Goal: Information Seeking & Learning: Compare options

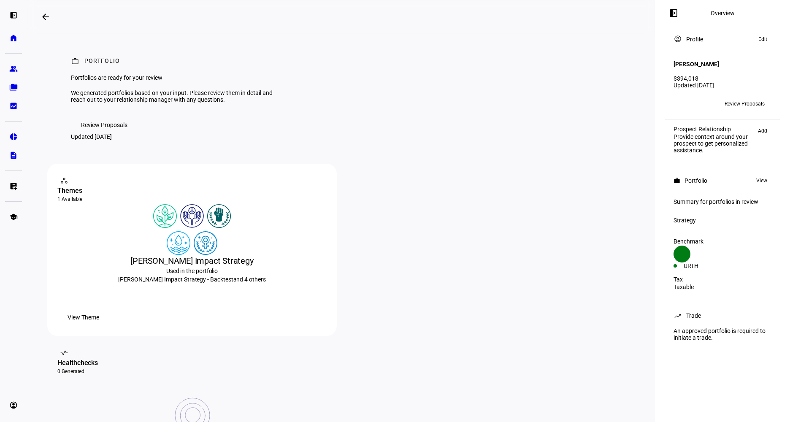
click at [738, 98] on span "Review Proposals" at bounding box center [745, 104] width 40 height 14
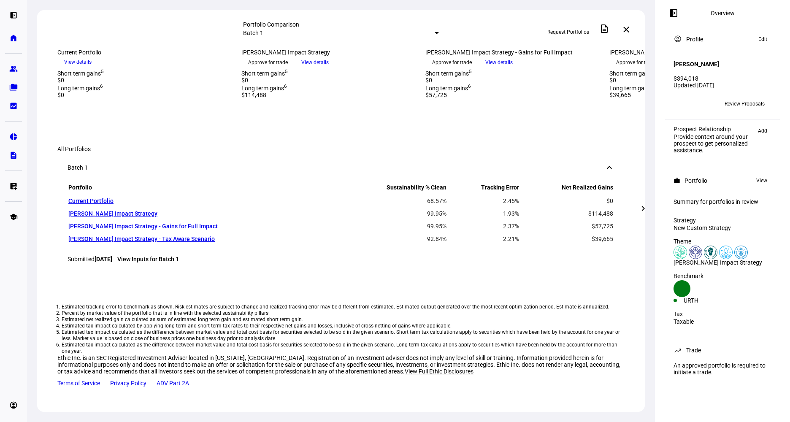
scroll to position [380, 0]
click at [637, 209] on span at bounding box center [643, 208] width 20 height 20
click at [45, 212] on div "Education Hub" at bounding box center [48, 217] width 46 height 10
click at [36, 205] on mat-icon "chevron_left" at bounding box center [39, 208] width 10 height 10
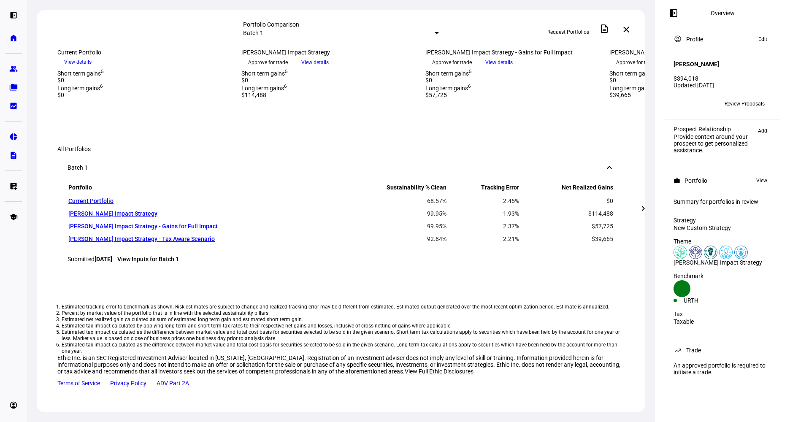
click at [36, 205] on div "Portfolio Comparison Batch 1 Request Portfolios description close [DATE] more_v…" at bounding box center [341, 211] width 628 height 422
click at [649, 210] on span at bounding box center [643, 208] width 20 height 20
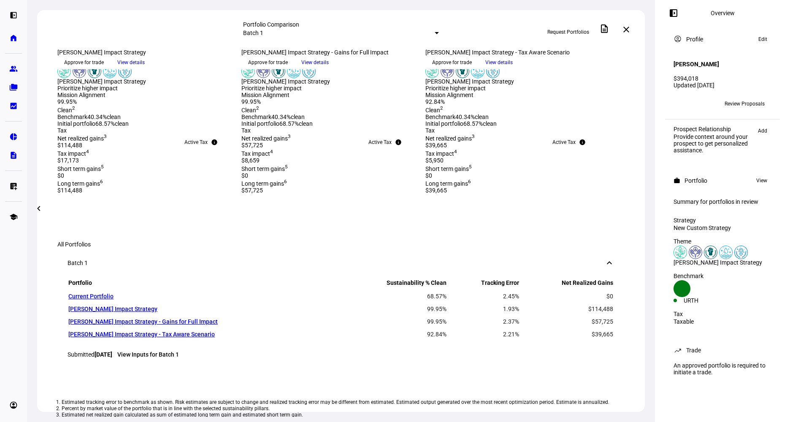
scroll to position [253, 0]
click at [41, 214] on span at bounding box center [39, 208] width 20 height 20
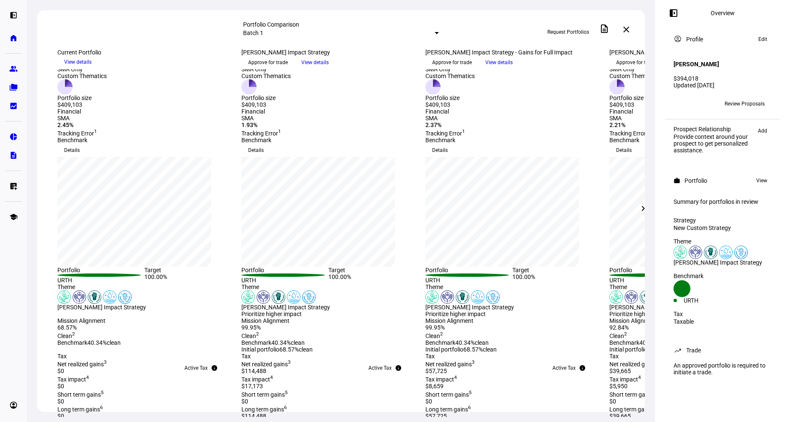
scroll to position [42, 0]
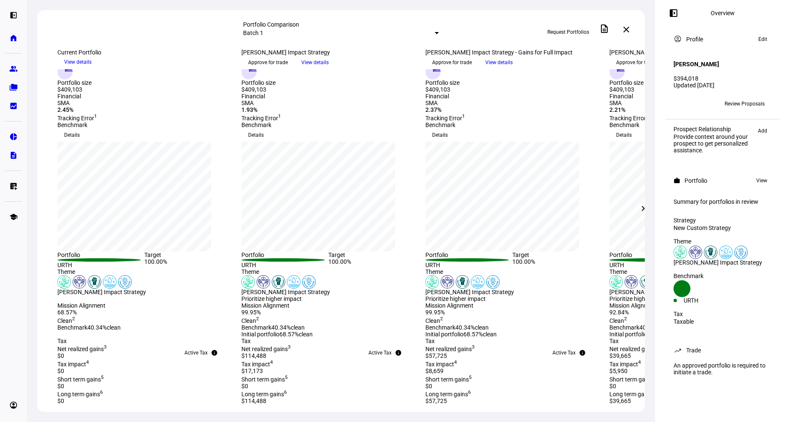
click at [646, 214] on mat-icon "chevron_right" at bounding box center [643, 208] width 10 height 10
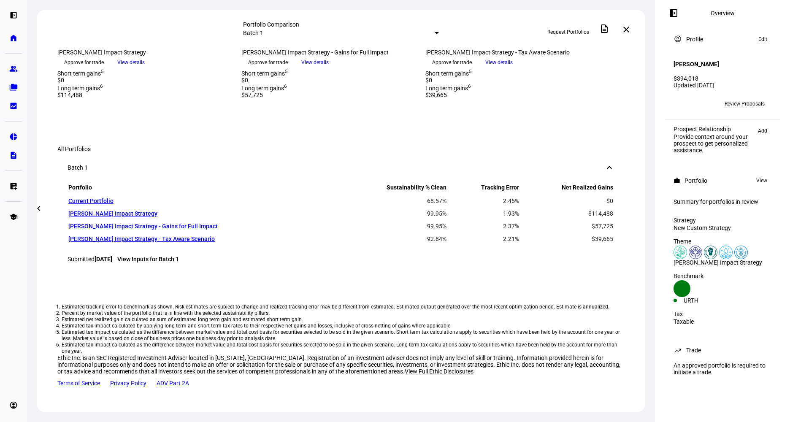
scroll to position [507, 0]
click at [513, 69] on span "View details" at bounding box center [499, 62] width 27 height 13
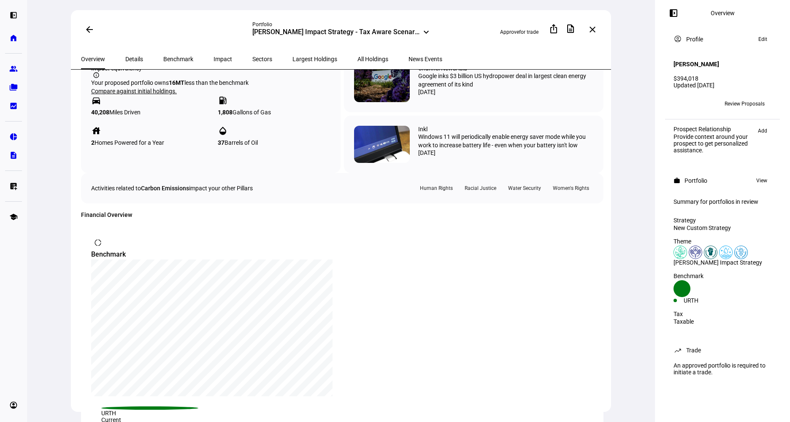
scroll to position [507, 0]
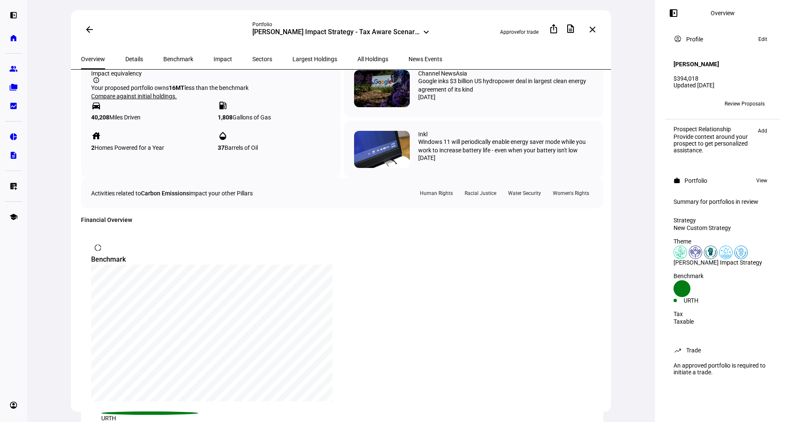
click at [94, 31] on span at bounding box center [89, 29] width 20 height 20
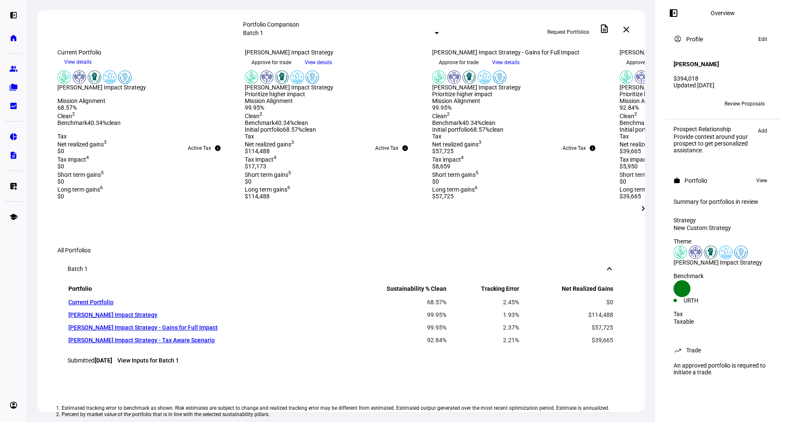
scroll to position [422, 0]
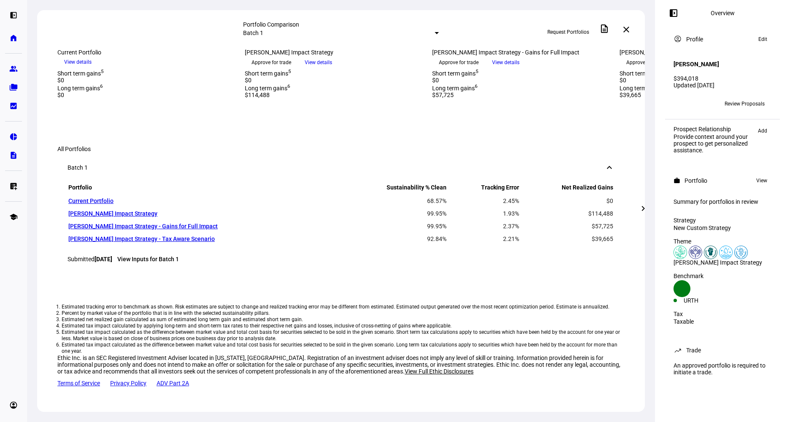
click at [644, 206] on mat-icon "chevron_right" at bounding box center [643, 208] width 10 height 10
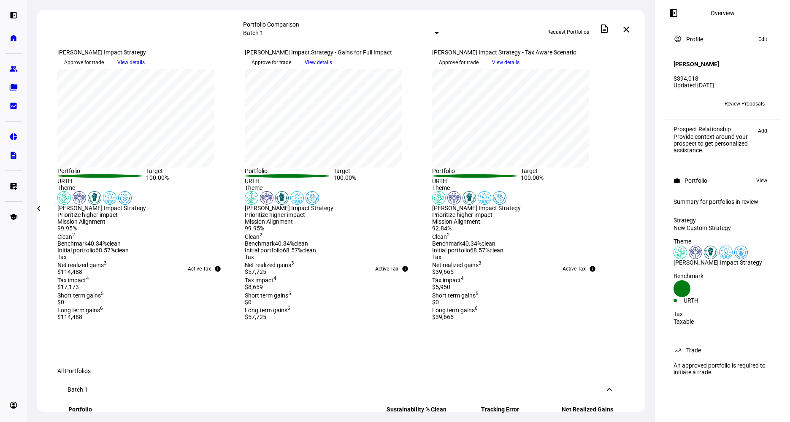
scroll to position [127, 0]
click at [46, 206] on span at bounding box center [39, 208] width 20 height 20
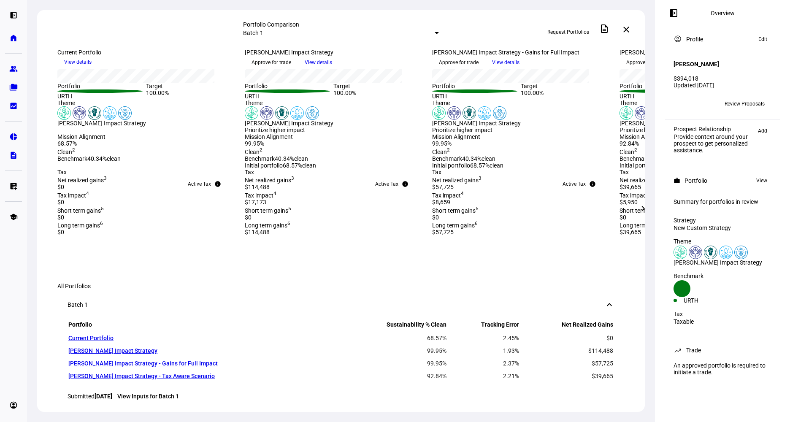
scroll to position [169, 0]
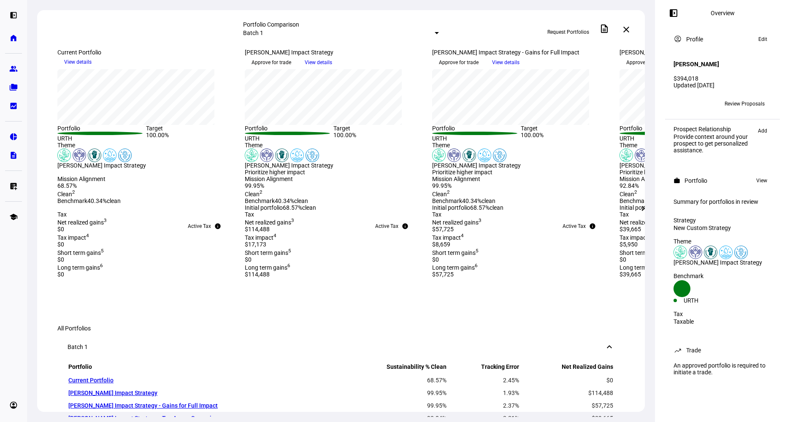
click at [80, 15] on span "Details" at bounding box center [72, 9] width 16 height 14
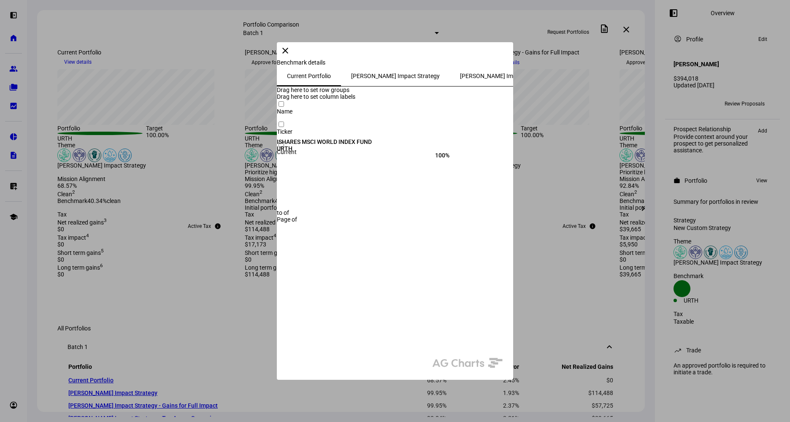
click at [351, 86] on span "[PERSON_NAME] Impact Strategy" at bounding box center [395, 76] width 89 height 20
click at [351, 79] on span "[PERSON_NAME] Impact Strategy" at bounding box center [395, 76] width 89 height 6
click at [460, 79] on span "[PERSON_NAME] Impact Strategy - Gains for Full Impact" at bounding box center [533, 76] width 147 height 6
click at [628, 79] on span "[PERSON_NAME] Impact Strategy - Tax Aware Scenario" at bounding box center [700, 76] width 144 height 6
click at [296, 60] on span at bounding box center [285, 51] width 20 height 20
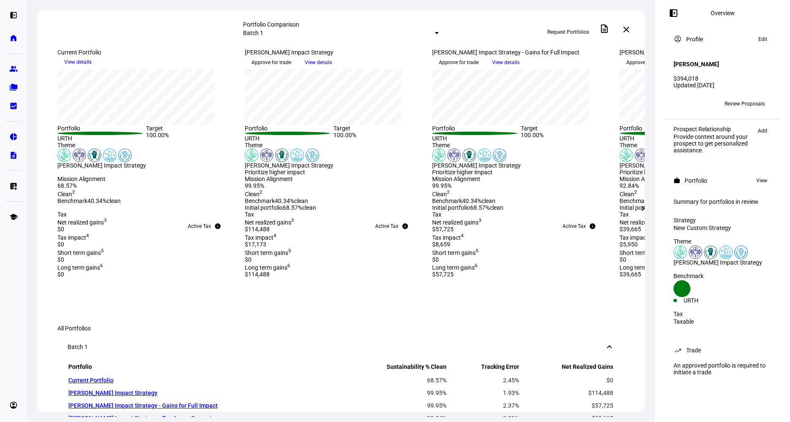
click at [645, 210] on mat-icon "chevron_right" at bounding box center [643, 208] width 10 height 10
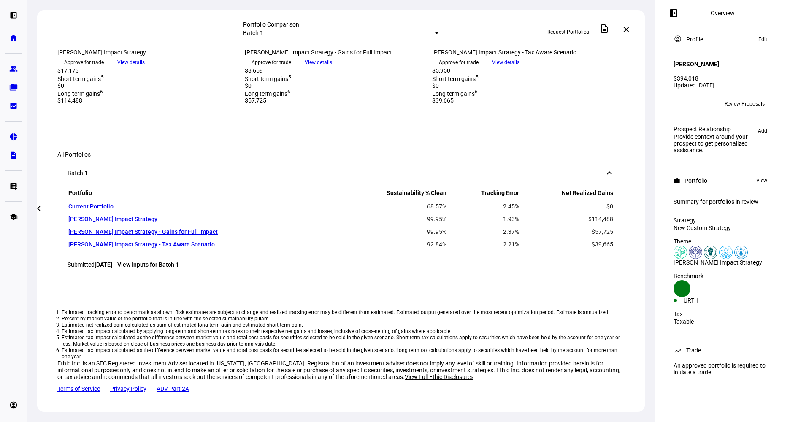
scroll to position [338, 0]
